Goal: Navigation & Orientation: Go to known website

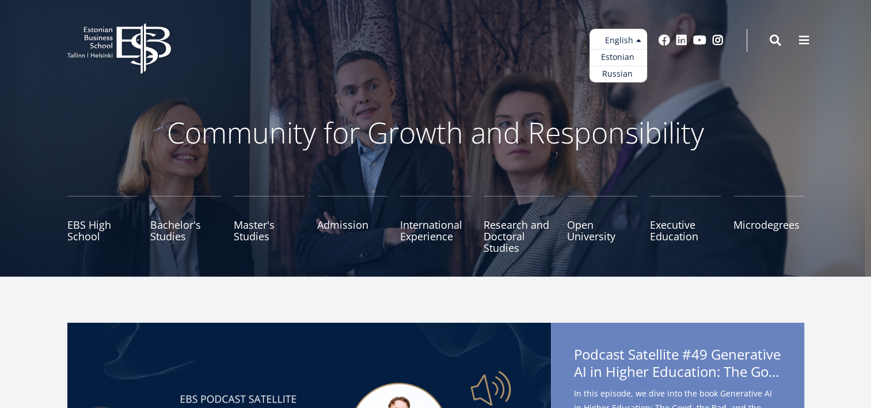
click at [630, 40] on ul "Estonian English Russian" at bounding box center [619, 56] width 58 height 54
click at [618, 62] on link "Estonian" at bounding box center [619, 57] width 58 height 17
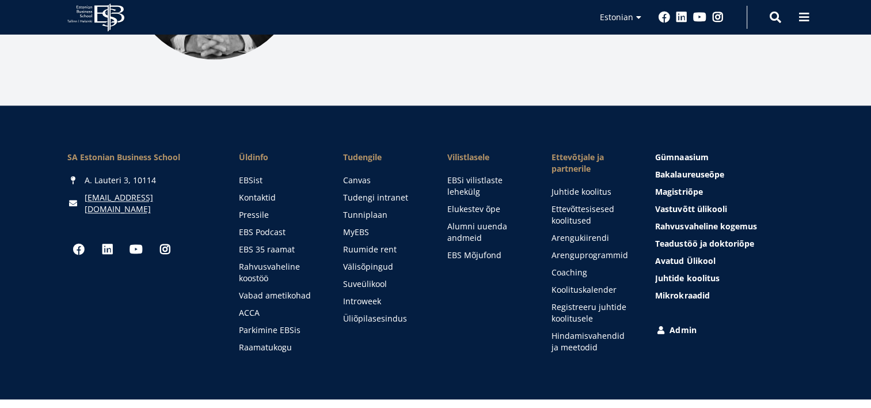
scroll to position [1704, 0]
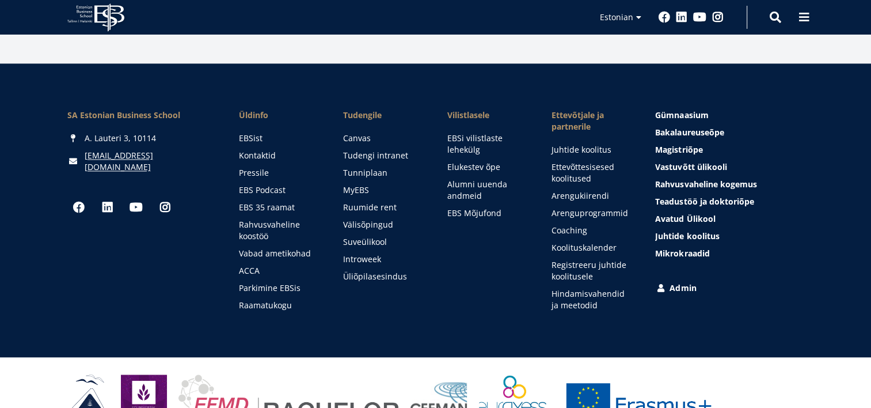
drag, startPoint x: 184, startPoint y: 86, endPoint x: 58, endPoint y: 85, distance: 126.7
click at [58, 109] on div "SA Estonian Business School A. Lauteri 3, 10114 ebs@ebs.ee Social Links Faceboo…" at bounding box center [435, 210] width 829 height 202
copy div "SA Estonian Business School"
